Goal: Task Accomplishment & Management: Complete application form

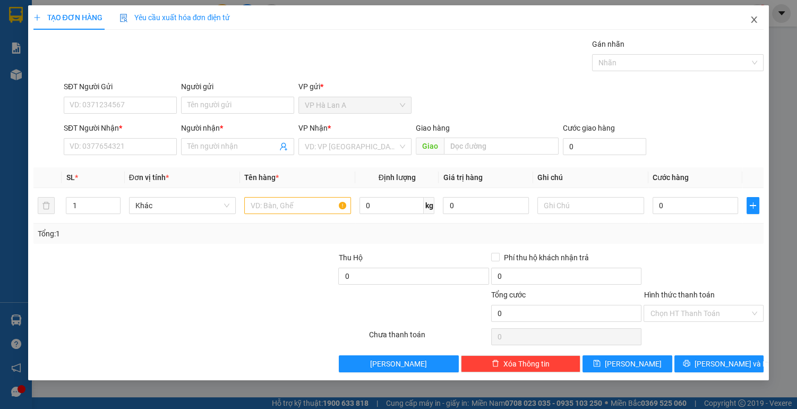
click at [748, 22] on span "Close" at bounding box center [754, 20] width 30 height 30
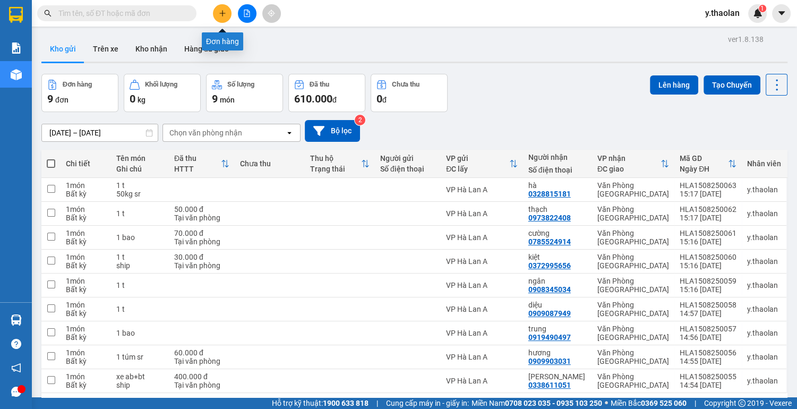
click at [221, 12] on icon "plus" at bounding box center [222, 13] width 7 height 7
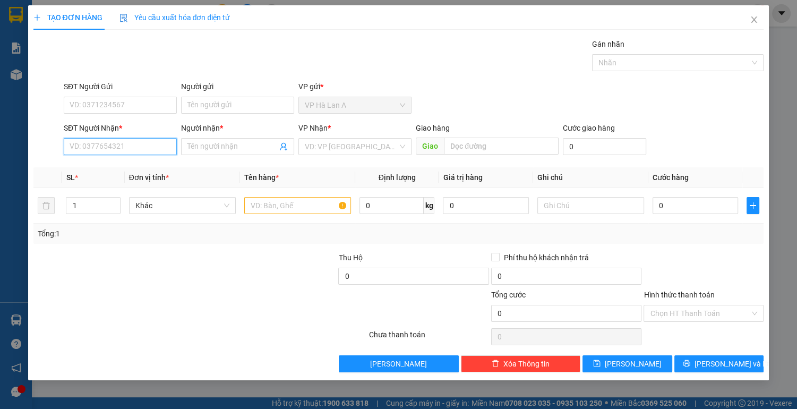
click at [98, 146] on input "SĐT Người Nhận *" at bounding box center [120, 146] width 113 height 17
type input "0919081268"
click at [229, 147] on input "Người nhận *" at bounding box center [232, 147] width 90 height 12
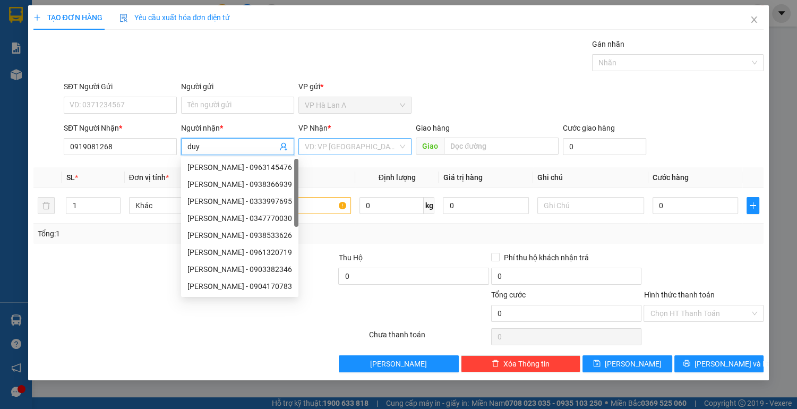
type input "duy"
click at [356, 144] on input "search" at bounding box center [351, 147] width 93 height 16
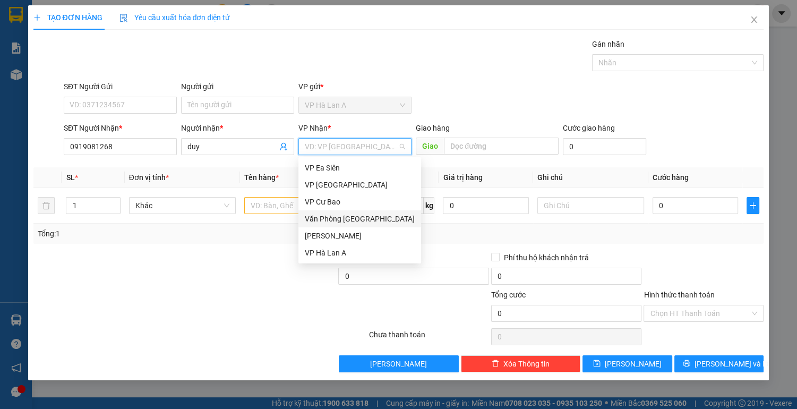
click at [369, 219] on div "Văn Phòng [GEOGRAPHIC_DATA]" at bounding box center [360, 219] width 110 height 12
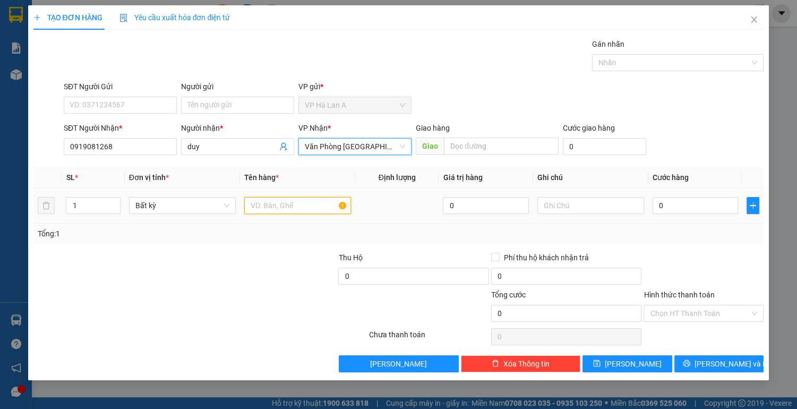
click at [281, 206] on input "text" at bounding box center [297, 205] width 107 height 17
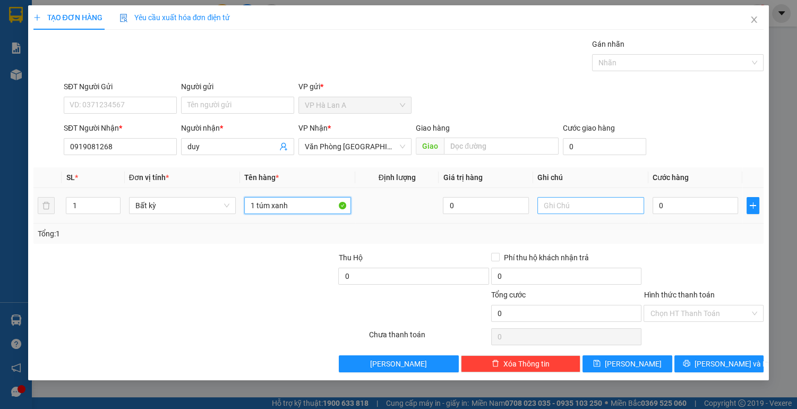
type input "1 túm xanh"
click at [583, 201] on input "text" at bounding box center [590, 205] width 107 height 17
type input "ship"
click at [675, 208] on input "0" at bounding box center [696, 205] width 86 height 17
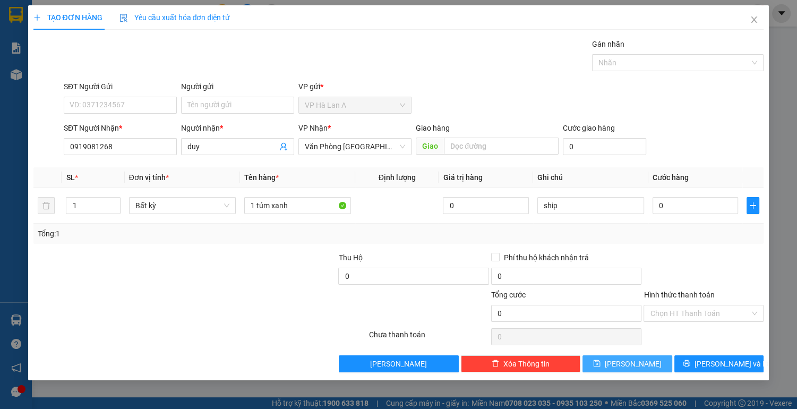
click at [623, 363] on button "[PERSON_NAME]" at bounding box center [627, 363] width 89 height 17
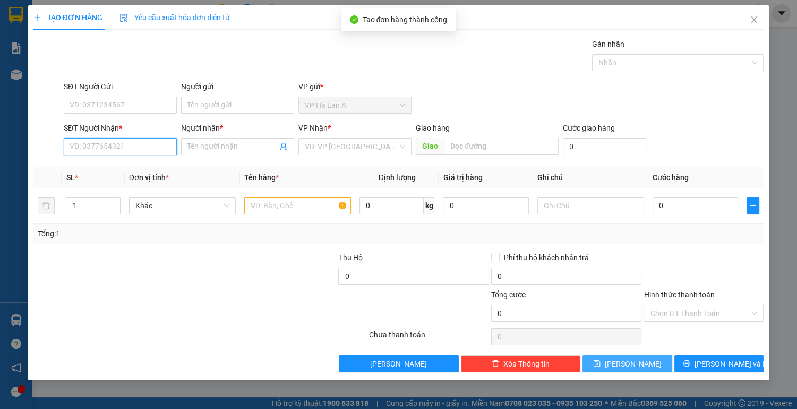
click at [149, 148] on input "SĐT Người Nhận *" at bounding box center [120, 146] width 113 height 17
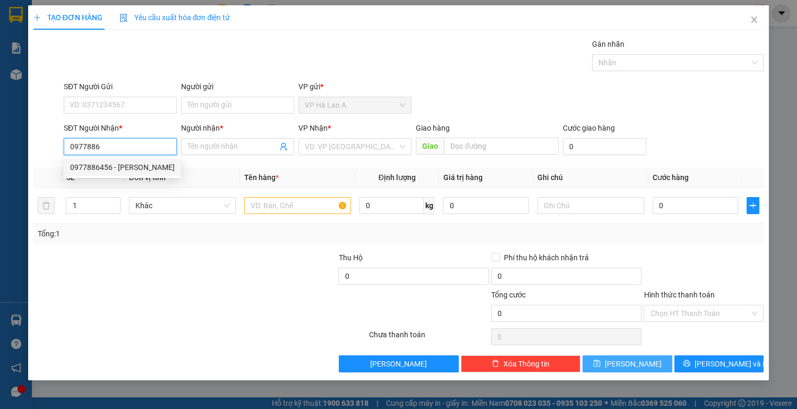
click at [118, 166] on div "0977886456 - [PERSON_NAME]" at bounding box center [122, 167] width 105 height 12
type input "0977886456"
type input "hoàng anh"
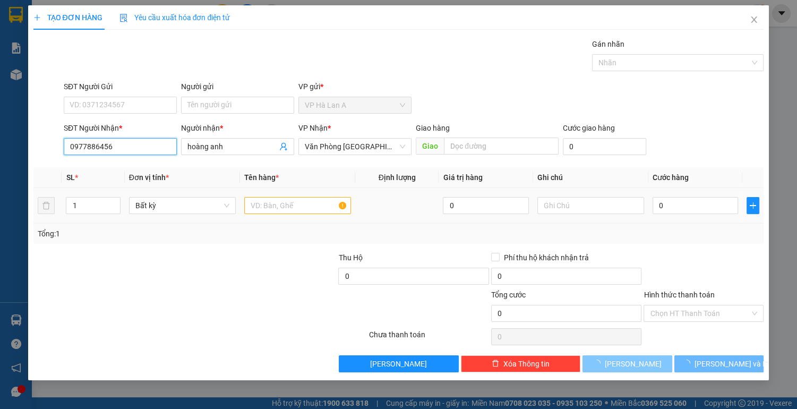
type input "0977886456"
click at [287, 206] on input "text" at bounding box center [297, 205] width 107 height 17
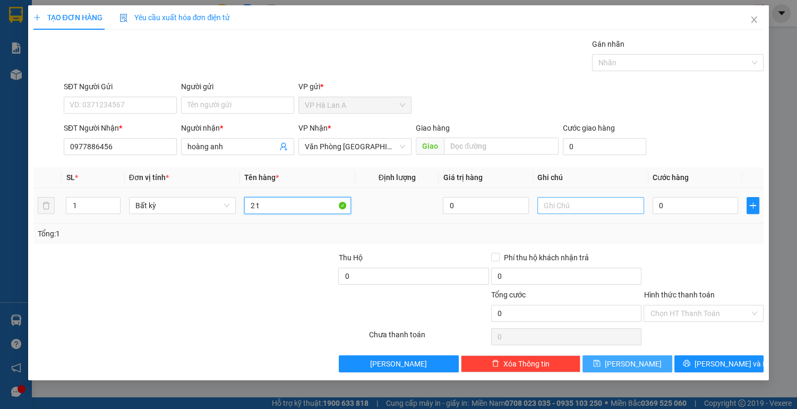
type input "2 t"
click at [551, 207] on input "text" at bounding box center [590, 205] width 107 height 17
type input "81kg sr"
drag, startPoint x: 640, startPoint y: 362, endPoint x: 460, endPoint y: 255, distance: 209.3
click at [637, 358] on button "[PERSON_NAME]" at bounding box center [627, 363] width 89 height 17
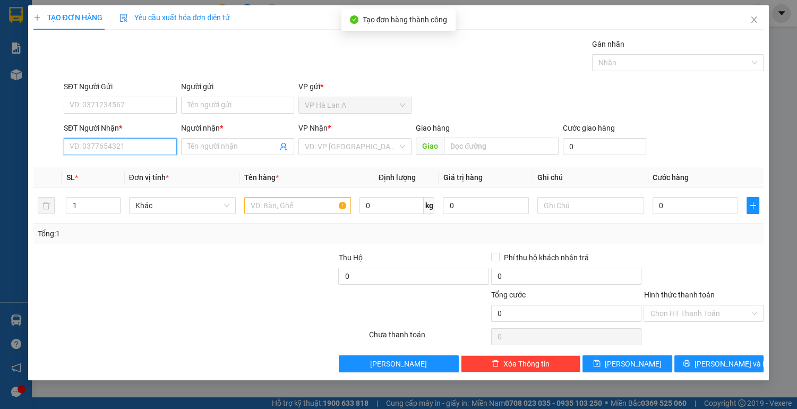
click at [98, 147] on input "SĐT Người Nhận *" at bounding box center [120, 146] width 113 height 17
click at [86, 142] on input "0931735752" at bounding box center [120, 146] width 113 height 17
type input "0913735752"
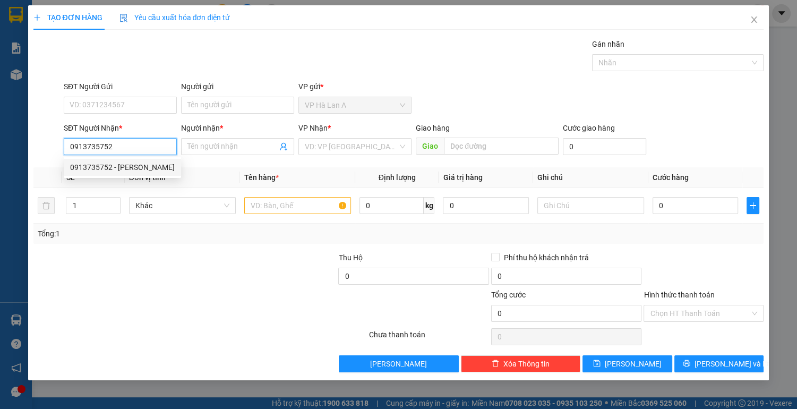
click at [129, 166] on div "0913735752 - [PERSON_NAME]" at bounding box center [122, 167] width 105 height 12
type input "nghĩa"
type input "cx số 4"
type input "0913735752"
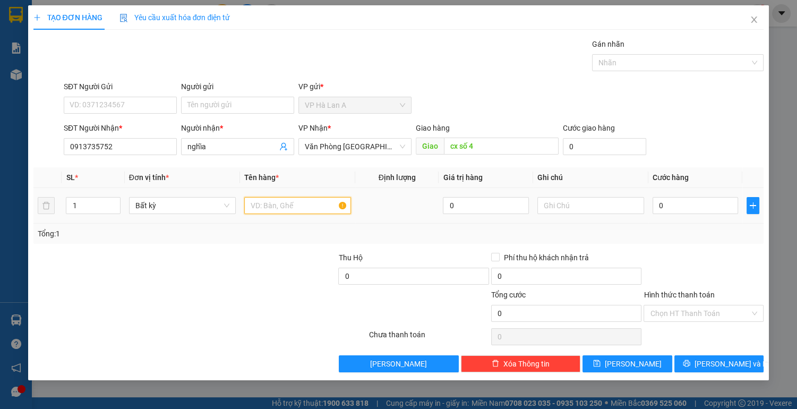
click at [259, 207] on input "text" at bounding box center [297, 205] width 107 height 17
type input "2"
type input "1 t+2 bao"
click at [669, 207] on input "0" at bounding box center [696, 205] width 86 height 17
type input "1"
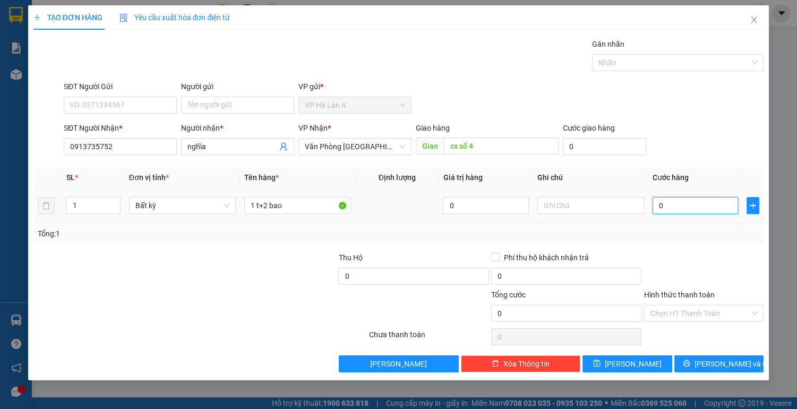
type input "1"
type input "13"
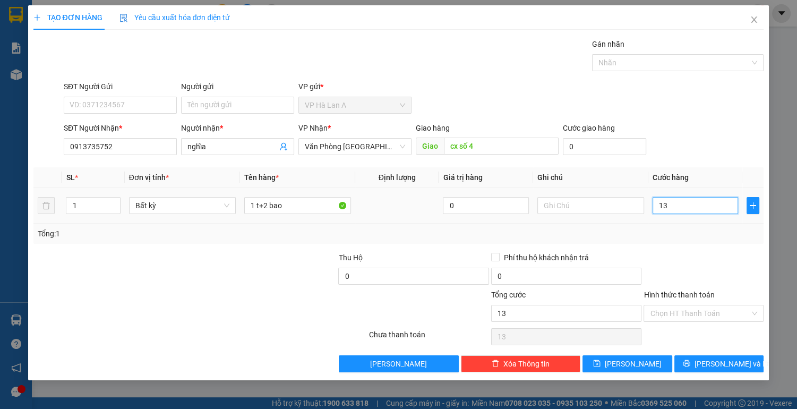
type input "130"
type input "130.000"
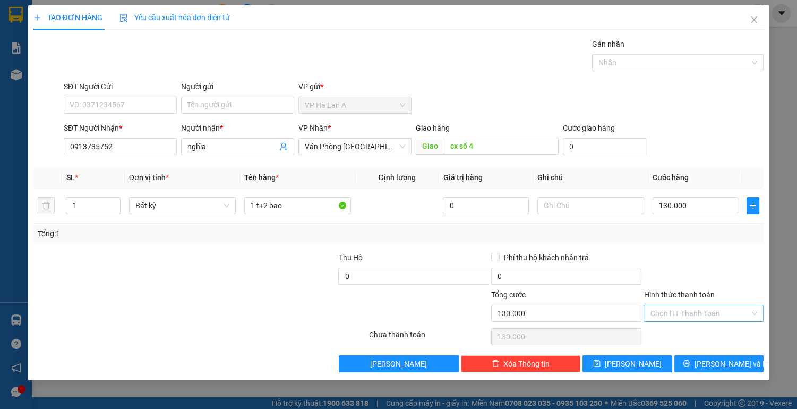
drag, startPoint x: 676, startPoint y: 305, endPoint x: 673, endPoint y: 315, distance: 10.1
click at [675, 306] on input "Hình thức thanh toán" at bounding box center [700, 313] width 100 height 16
click at [672, 331] on div "Tại văn phòng" at bounding box center [703, 334] width 107 height 12
type input "0"
drag, startPoint x: 637, startPoint y: 359, endPoint x: 559, endPoint y: 323, distance: 86.5
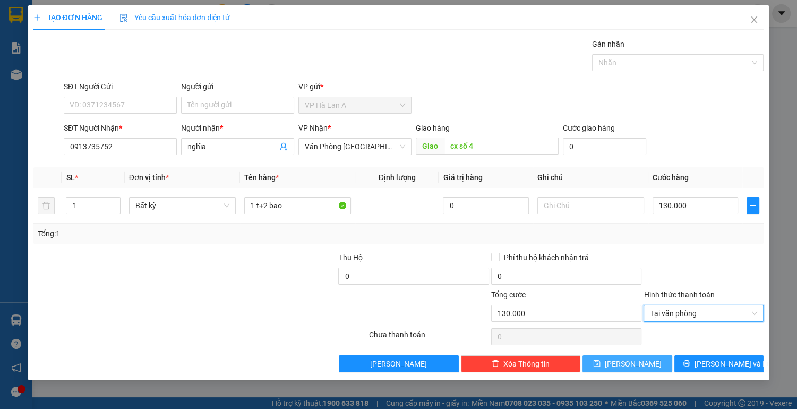
click at [637, 360] on span "[PERSON_NAME]" at bounding box center [633, 364] width 57 height 12
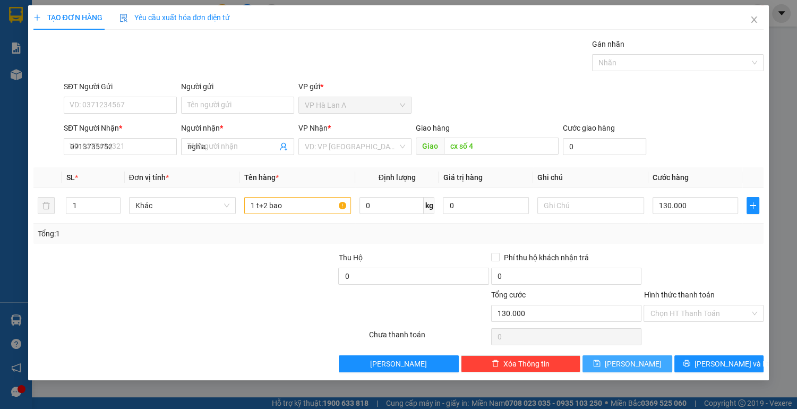
type input "0"
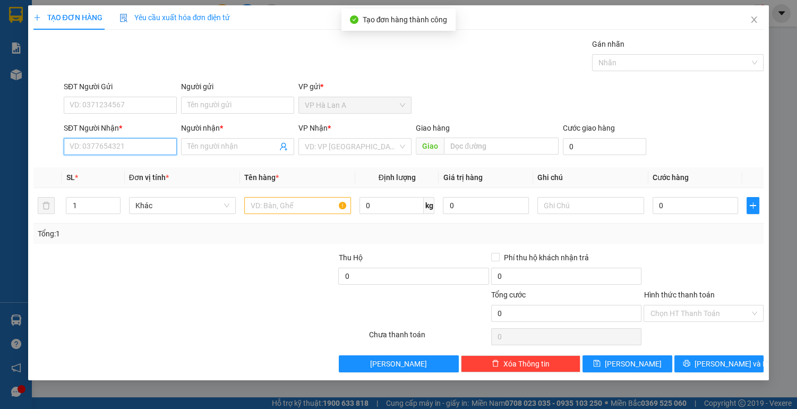
click at [95, 144] on input "SĐT Người Nhận *" at bounding box center [120, 146] width 113 height 17
click at [119, 168] on div "0889098329 - tú" at bounding box center [120, 167] width 100 height 12
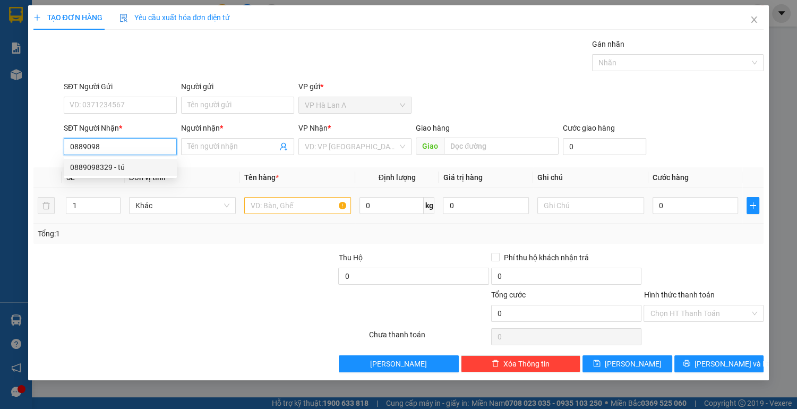
type input "0889098329"
type input "tú"
type input "0889098329"
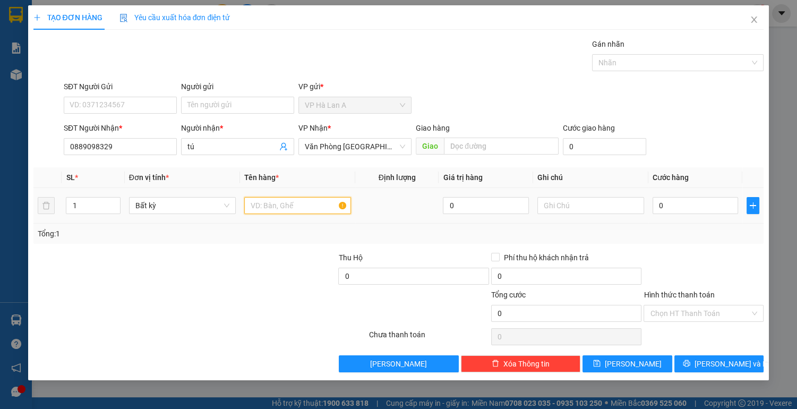
click at [261, 206] on input "text" at bounding box center [297, 205] width 107 height 17
type input "1 t"
click at [574, 200] on input "text" at bounding box center [590, 205] width 107 height 17
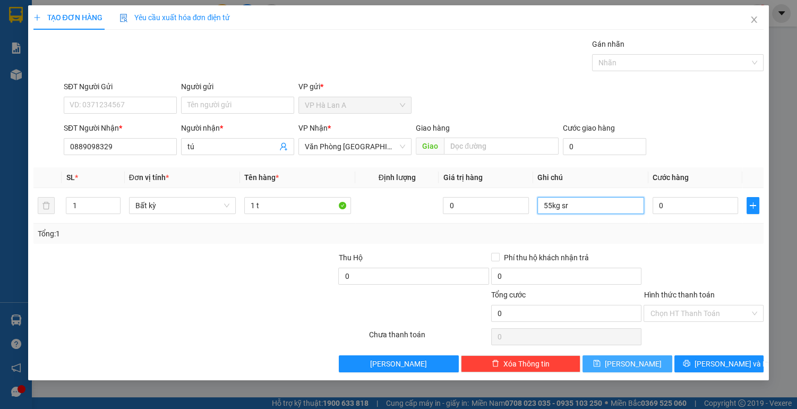
type input "55kg sr"
drag, startPoint x: 631, startPoint y: 364, endPoint x: 632, endPoint y: 352, distance: 12.2
click at [631, 363] on span "[PERSON_NAME]" at bounding box center [633, 364] width 57 height 12
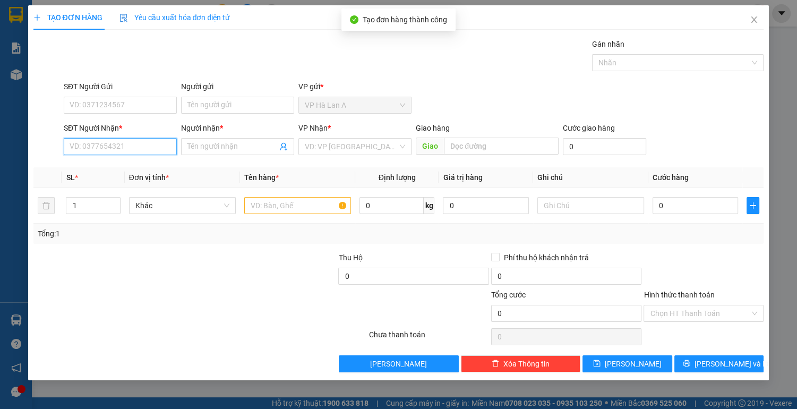
click at [115, 144] on input "SĐT Người Nhận *" at bounding box center [120, 146] width 113 height 17
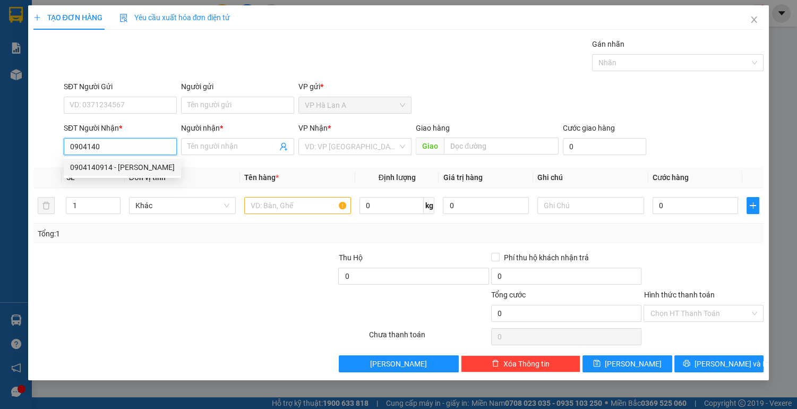
drag, startPoint x: 121, startPoint y: 166, endPoint x: 155, endPoint y: 174, distance: 34.8
click at [122, 166] on div "0904140914 - [PERSON_NAME]" at bounding box center [122, 167] width 105 height 12
type input "0904140914"
type input "linh"
type input "chợđầumối"
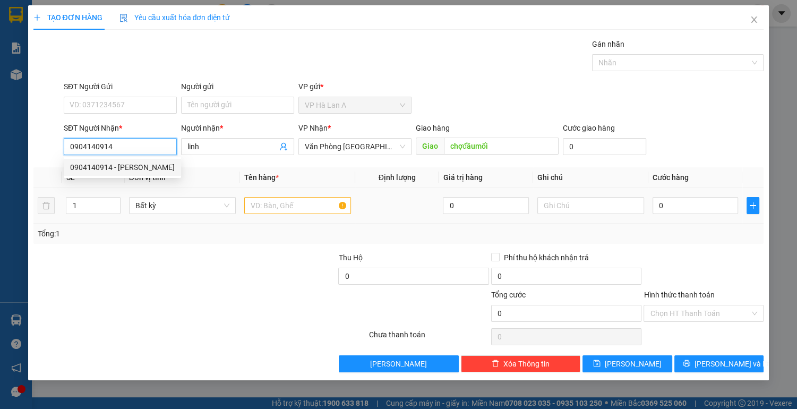
type input "0904140914"
click at [266, 204] on input "text" at bounding box center [297, 205] width 107 height 17
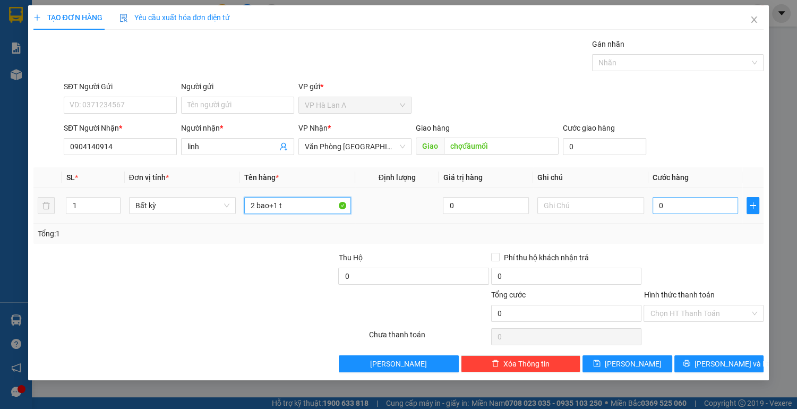
type input "2 bao+1 t"
click at [720, 198] on input "0" at bounding box center [696, 205] width 86 height 17
type input "2"
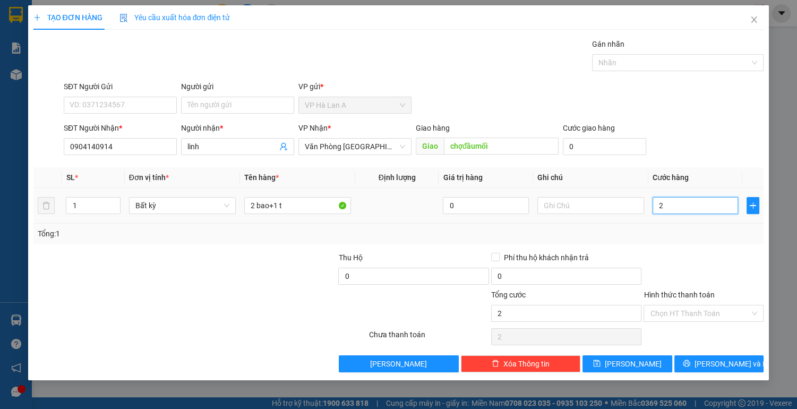
type input "20"
type input "200"
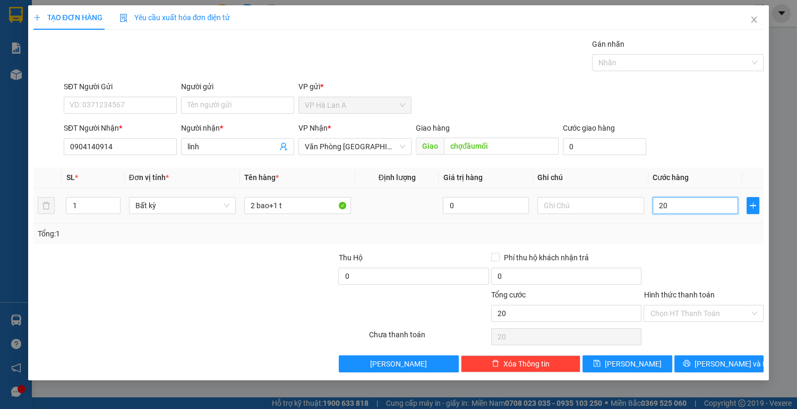
type input "200"
type input "200.000"
click at [674, 309] on input "Hình thức thanh toán" at bounding box center [700, 313] width 100 height 16
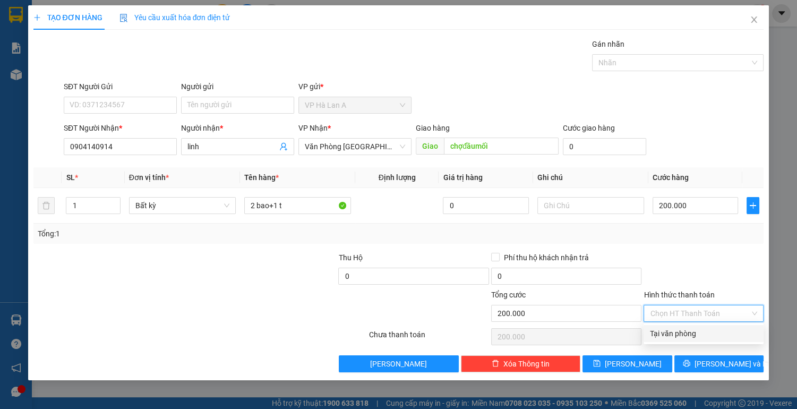
drag, startPoint x: 670, startPoint y: 334, endPoint x: 660, endPoint y: 337, distance: 10.1
click at [670, 334] on div "Tại văn phòng" at bounding box center [703, 334] width 107 height 12
type input "0"
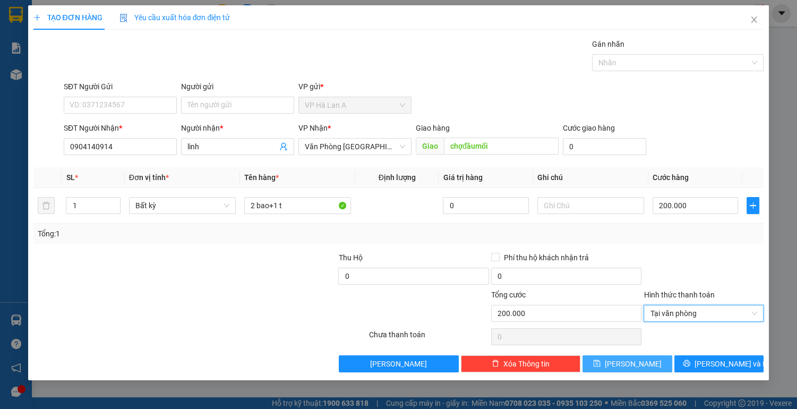
click at [601, 362] on icon "save" at bounding box center [596, 363] width 7 height 7
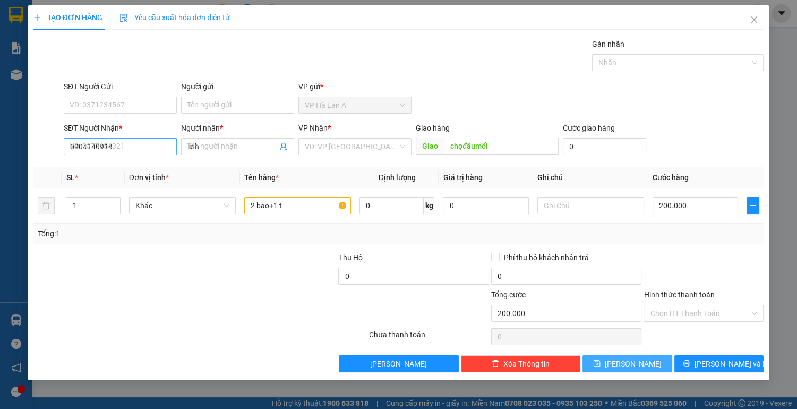
type input "0"
click at [137, 145] on input "SĐT Người Nhận *" at bounding box center [120, 146] width 113 height 17
type input "0975547584"
click at [218, 152] on span at bounding box center [237, 146] width 113 height 17
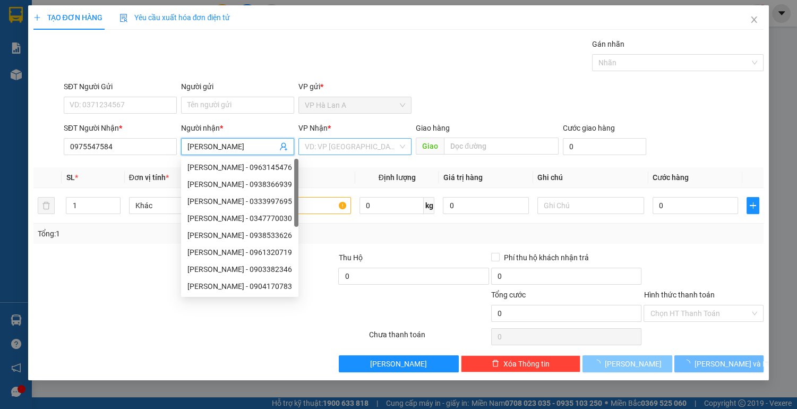
type input "[PERSON_NAME]"
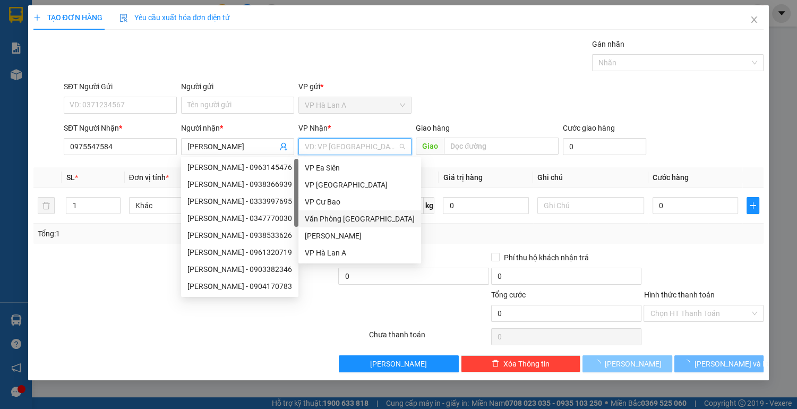
click at [340, 151] on input "search" at bounding box center [351, 147] width 93 height 16
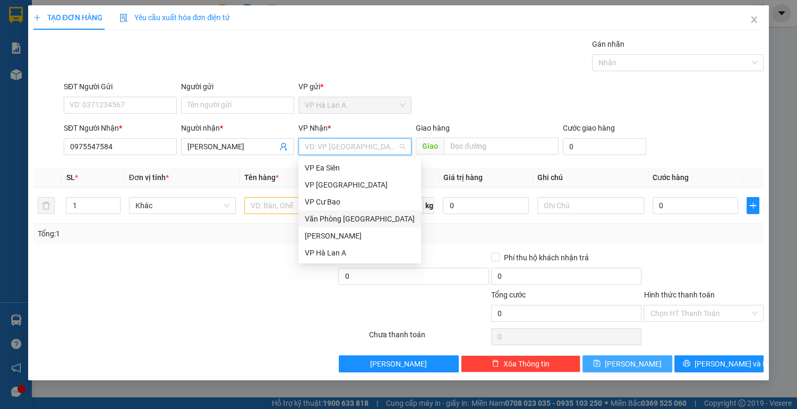
click at [370, 219] on div "Văn Phòng [GEOGRAPHIC_DATA]" at bounding box center [360, 219] width 110 height 12
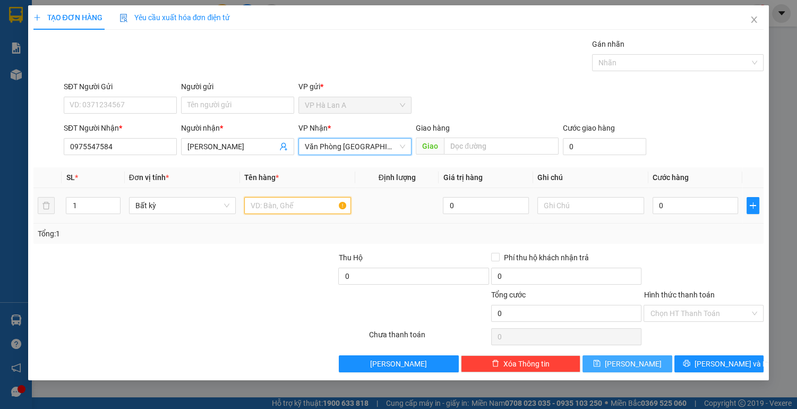
click at [263, 206] on input "text" at bounding box center [297, 205] width 107 height 17
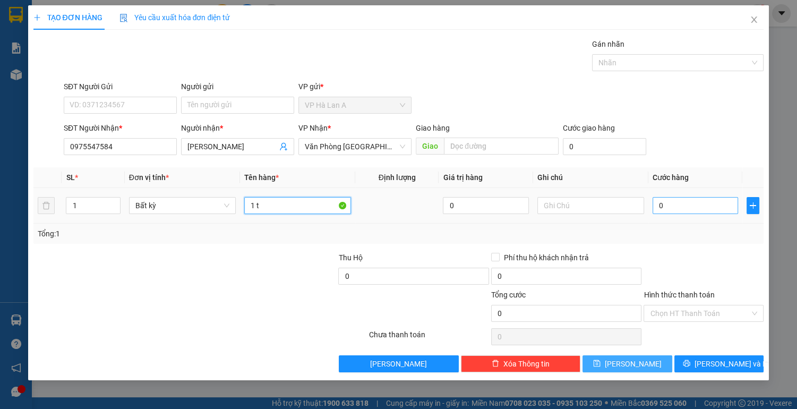
type input "1 t"
click at [670, 201] on input "0" at bounding box center [696, 205] width 86 height 17
type input "6"
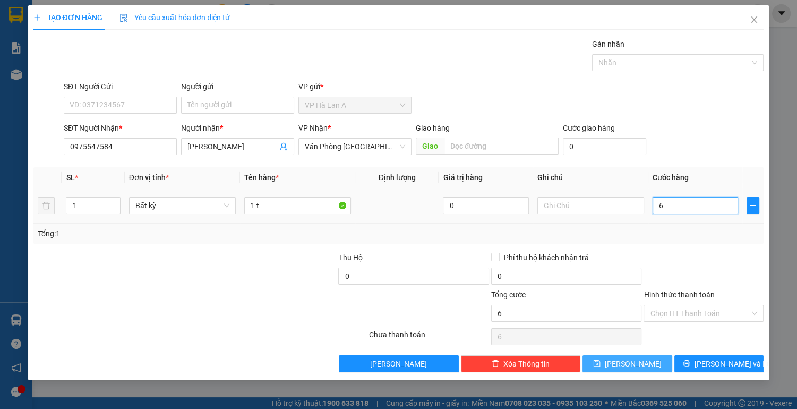
type input "60"
type input "60.000"
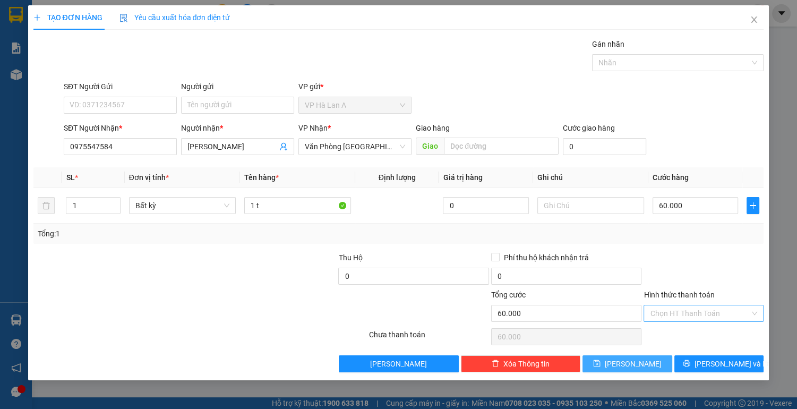
click at [672, 315] on input "Hình thức thanh toán" at bounding box center [700, 313] width 100 height 16
click at [670, 336] on div "Tại văn phòng" at bounding box center [703, 334] width 107 height 12
type input "0"
click at [633, 361] on span "[PERSON_NAME]" at bounding box center [633, 364] width 57 height 12
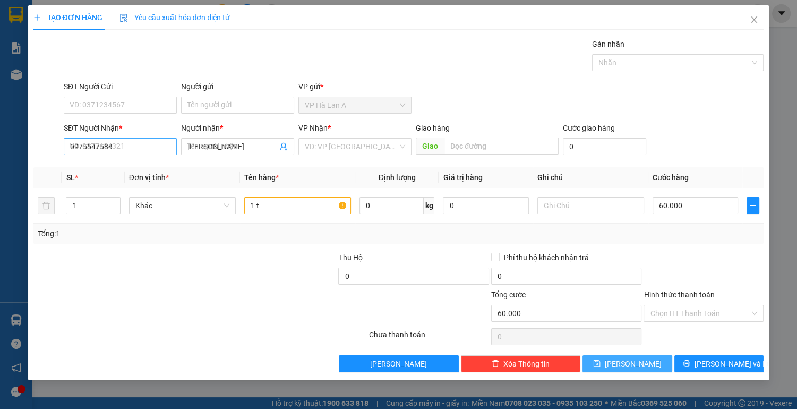
type input "0"
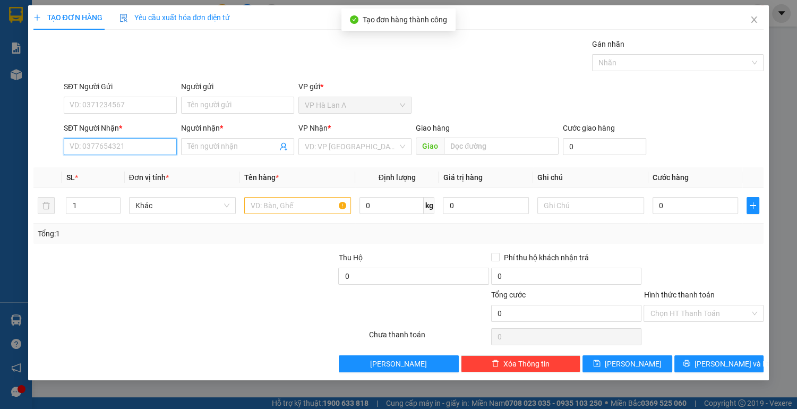
click at [123, 148] on input "SĐT Người Nhận *" at bounding box center [120, 146] width 113 height 17
drag, startPoint x: 129, startPoint y: 170, endPoint x: 136, endPoint y: 170, distance: 7.5
click at [129, 170] on div "0564046563 - thu" at bounding box center [120, 167] width 100 height 12
type input "0564046563"
type input "thu"
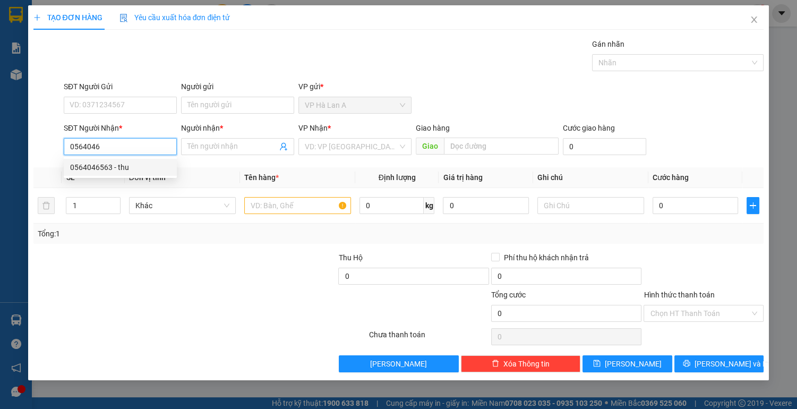
type input "[PERSON_NAME]"
type input "0564046563"
click at [257, 200] on input "text" at bounding box center [297, 205] width 107 height 17
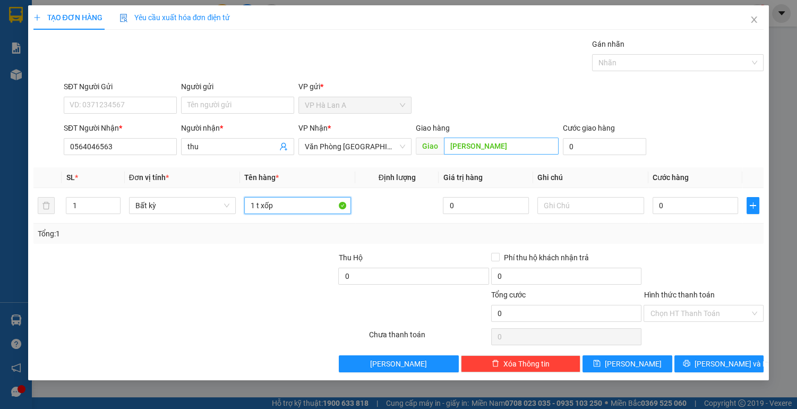
type input "1 t xốp"
click at [497, 146] on input "[PERSON_NAME]" at bounding box center [501, 146] width 114 height 17
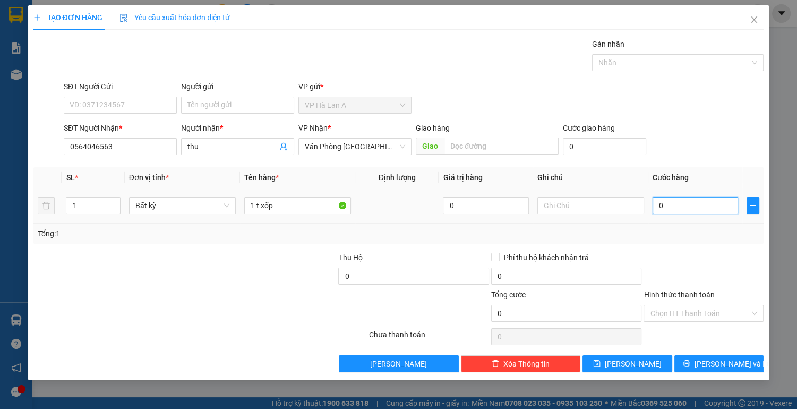
click at [688, 210] on input "0" at bounding box center [696, 205] width 86 height 17
type input "6"
type input "60"
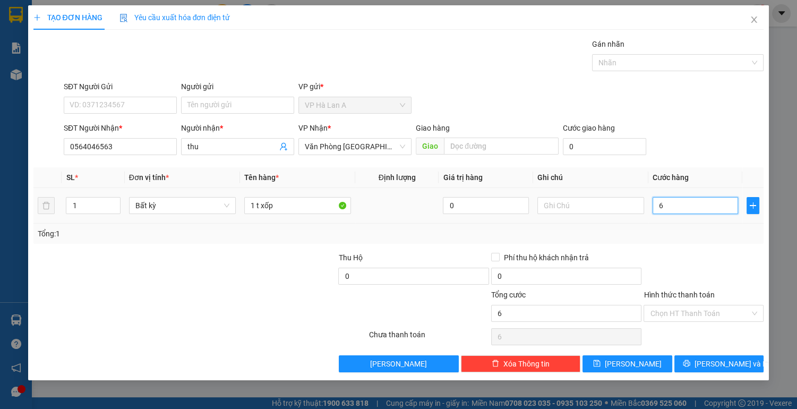
type input "60"
type input "60.000"
click at [672, 315] on input "Hình thức thanh toán" at bounding box center [700, 313] width 100 height 16
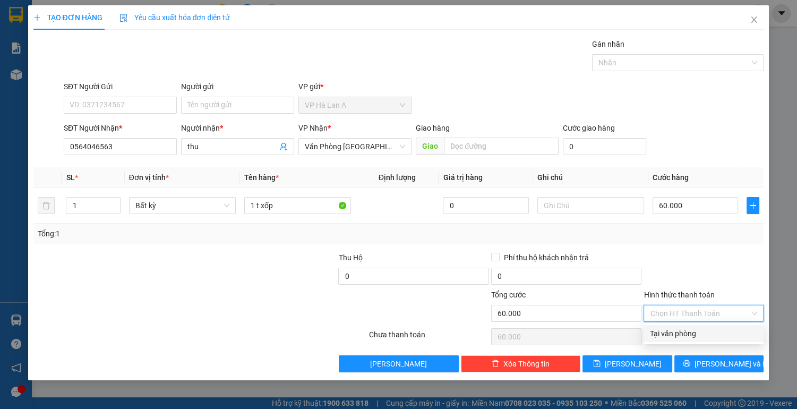
drag, startPoint x: 676, startPoint y: 331, endPoint x: 655, endPoint y: 344, distance: 24.3
click at [676, 332] on div "Tại văn phòng" at bounding box center [703, 334] width 107 height 12
type input "0"
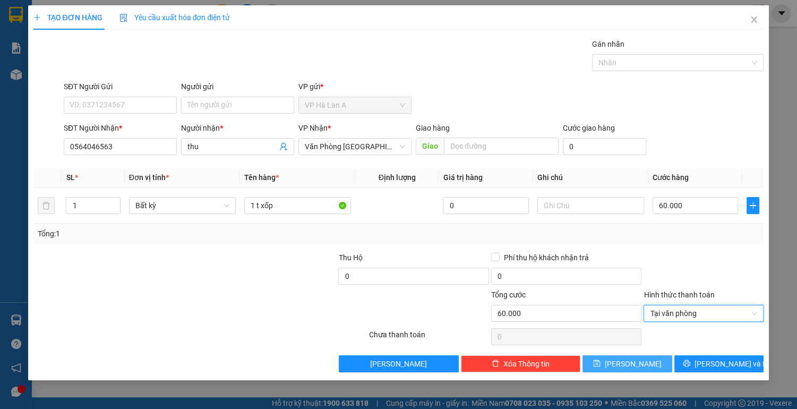
drag, startPoint x: 634, startPoint y: 368, endPoint x: 634, endPoint y: 339, distance: 29.2
click at [634, 368] on span "[PERSON_NAME]" at bounding box center [633, 364] width 57 height 12
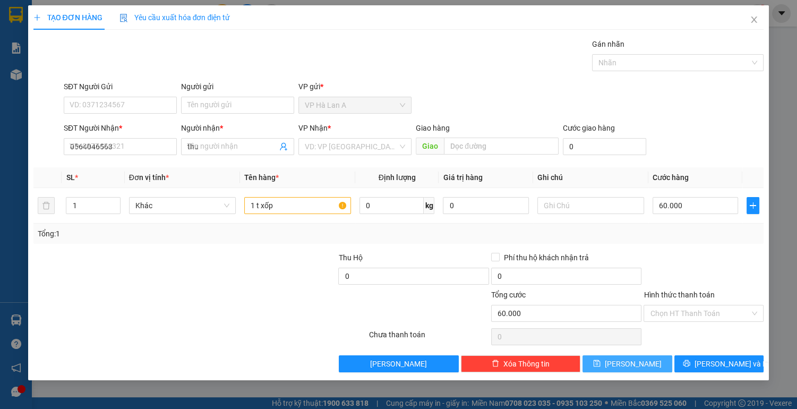
type input "0"
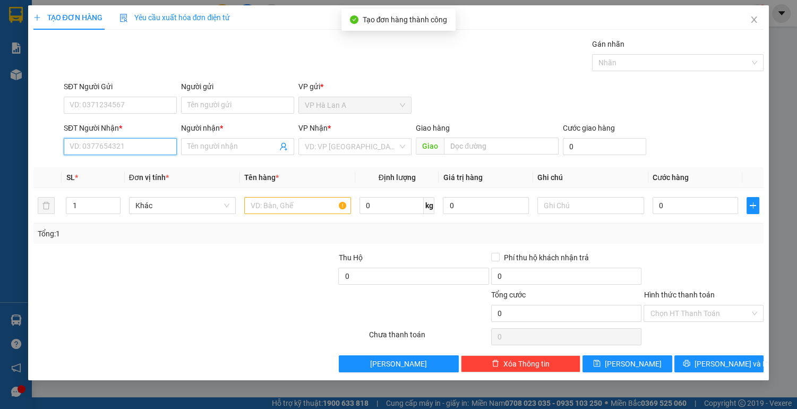
click at [130, 147] on input "SĐT Người Nhận *" at bounding box center [120, 146] width 113 height 17
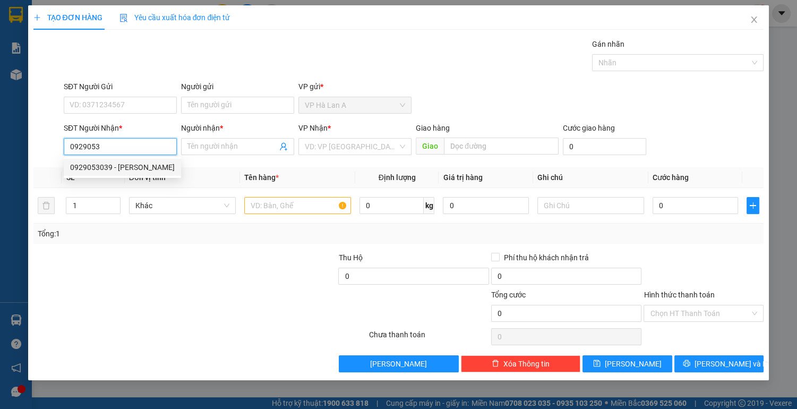
click at [132, 165] on div "0929053039 - [PERSON_NAME]" at bounding box center [122, 167] width 105 height 12
type input "0929053039"
type input "hoàng"
type input "0929053039"
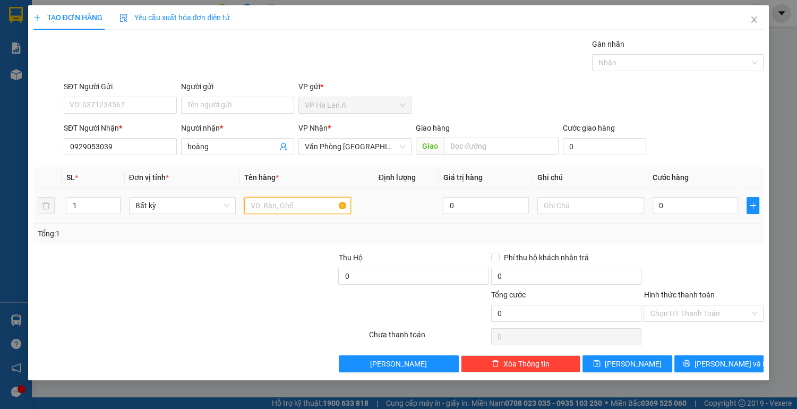
click at [276, 204] on input "text" at bounding box center [297, 205] width 107 height 17
type input "1 t"
drag, startPoint x: 646, startPoint y: 363, endPoint x: 462, endPoint y: 289, distance: 197.8
click at [645, 363] on button "[PERSON_NAME]" at bounding box center [627, 363] width 89 height 17
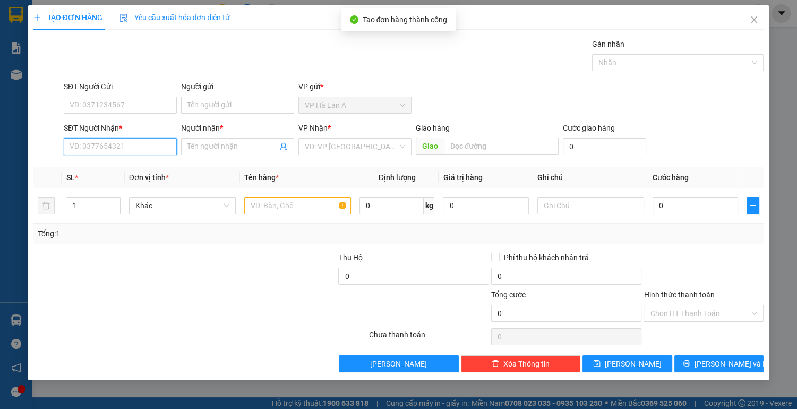
click at [129, 150] on input "SĐT Người Nhận *" at bounding box center [120, 146] width 113 height 17
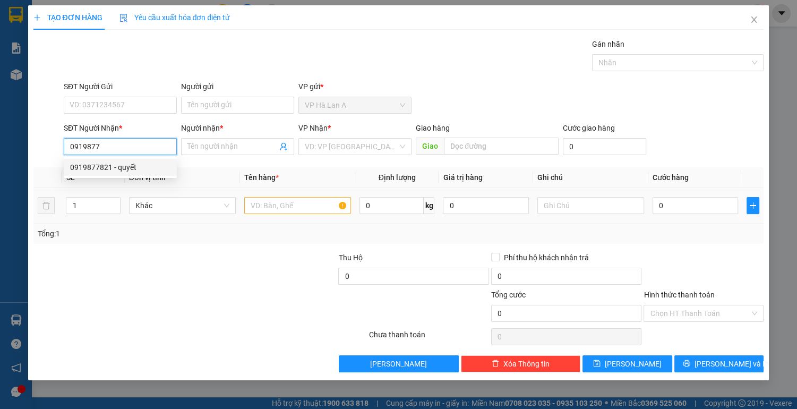
drag, startPoint x: 129, startPoint y: 168, endPoint x: 159, endPoint y: 190, distance: 37.3
click at [129, 168] on div "0919877821 - quyết" at bounding box center [120, 167] width 100 height 12
type input "0919877821"
type input "quyết"
type input "0919877821"
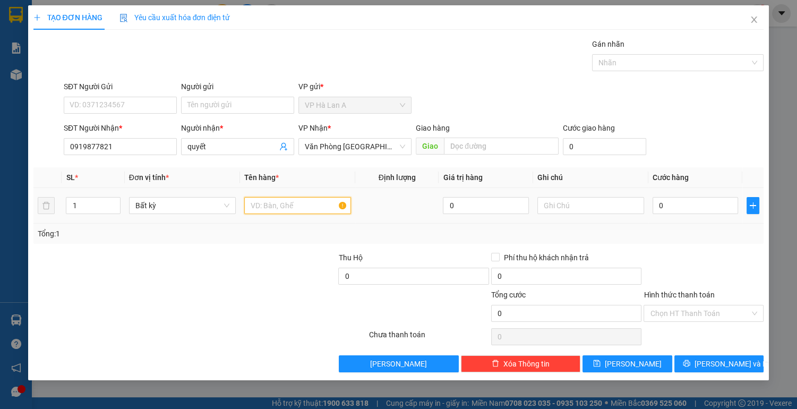
click at [275, 206] on input "text" at bounding box center [297, 205] width 107 height 17
type input "1 t"
click at [588, 200] on input "text" at bounding box center [590, 205] width 107 height 17
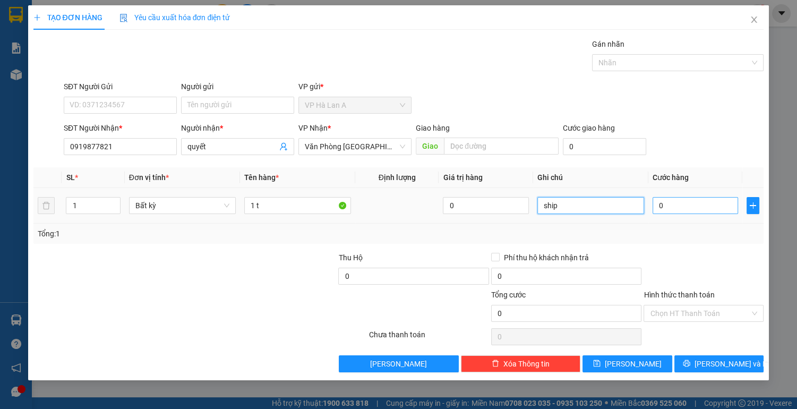
type input "ship"
click at [700, 209] on input "0" at bounding box center [696, 205] width 86 height 17
type input "4"
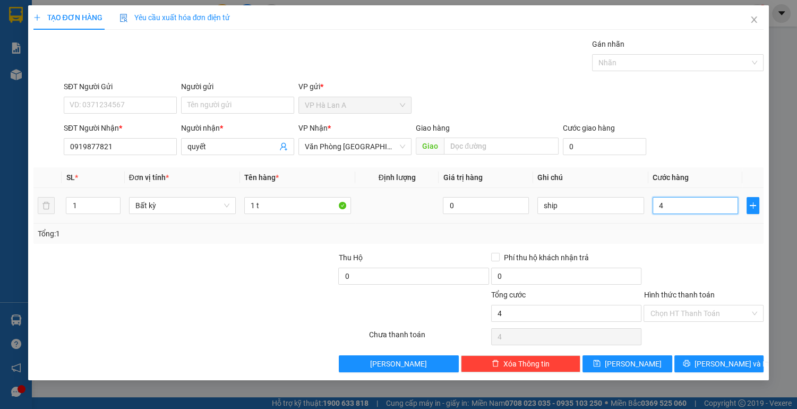
type input "40"
type input "40.000"
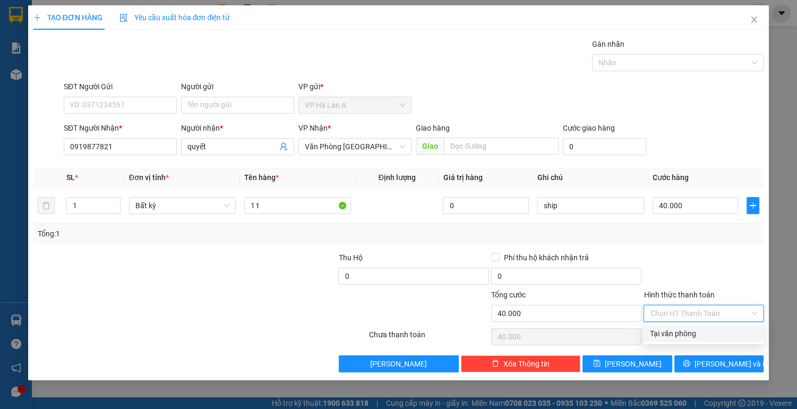
click at [663, 312] on input "Hình thức thanh toán" at bounding box center [700, 313] width 100 height 16
click at [669, 329] on div "Tại văn phòng" at bounding box center [703, 334] width 107 height 12
type input "0"
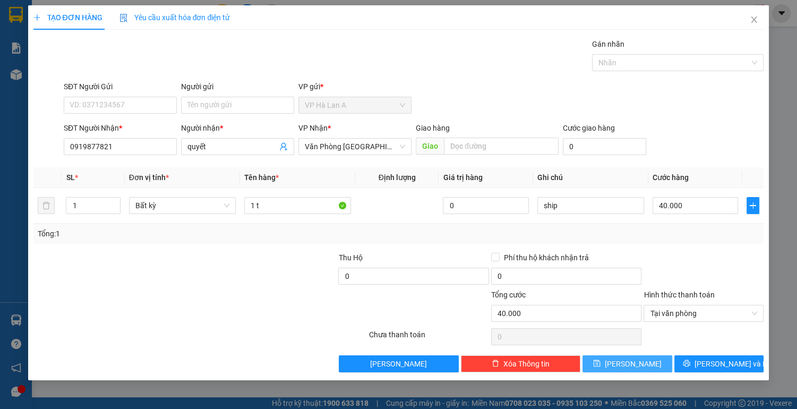
click at [631, 364] on span "[PERSON_NAME]" at bounding box center [633, 364] width 57 height 12
type input "0"
